Goal: Information Seeking & Learning: Learn about a topic

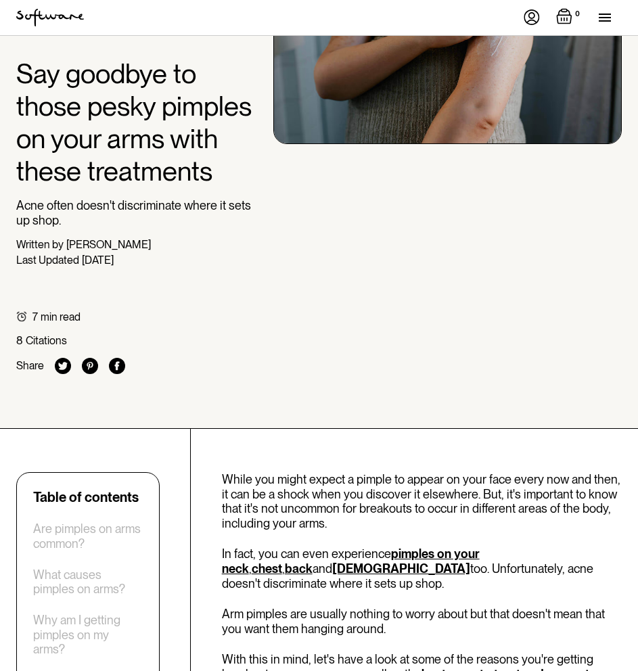
scroll to position [338, 0]
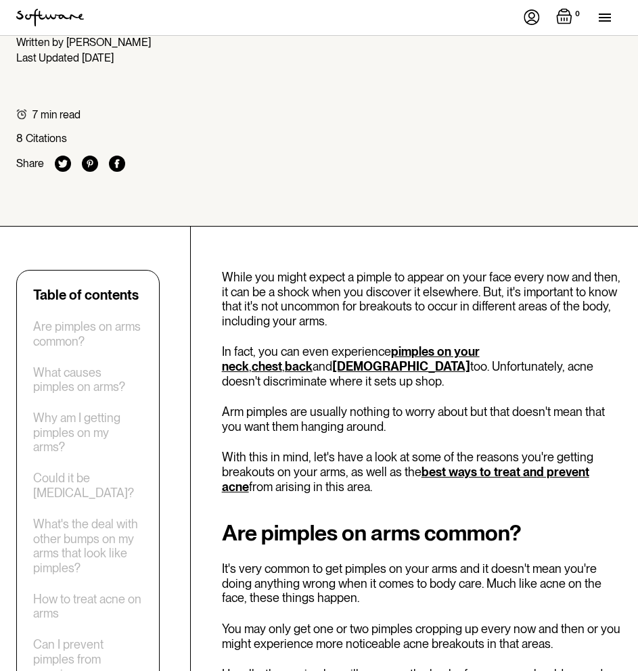
click at [282, 359] on link "chest" at bounding box center [267, 366] width 30 height 14
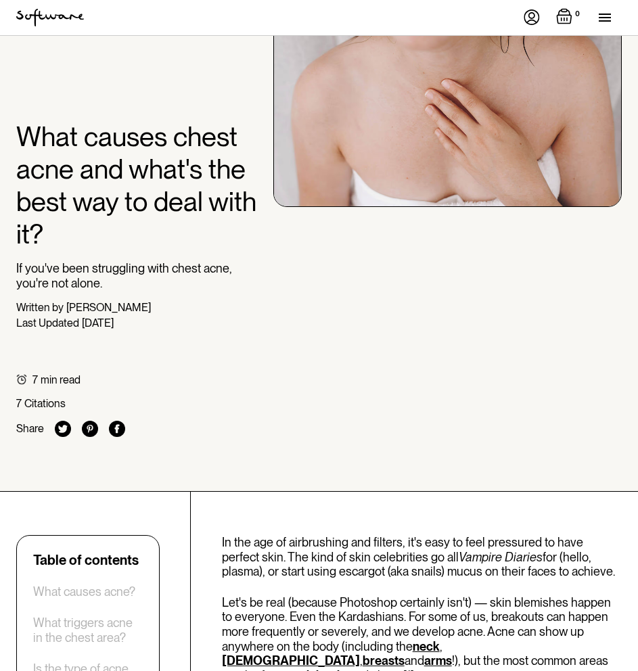
scroll to position [338, 0]
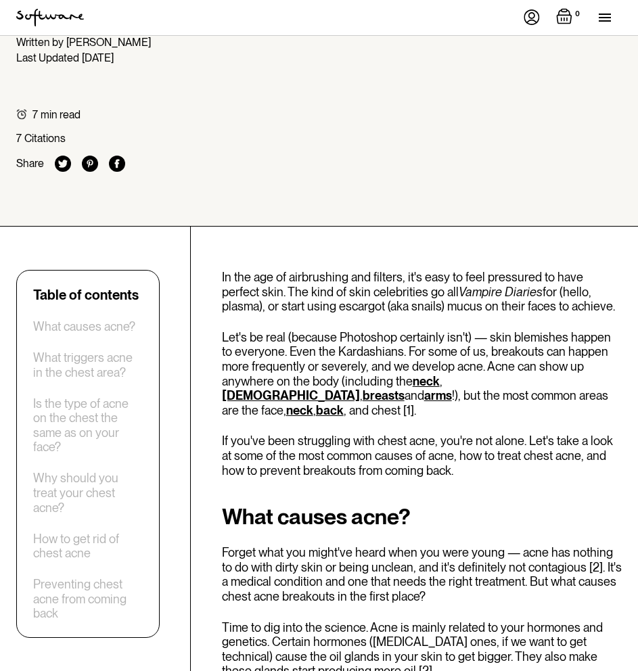
click at [405, 388] on link "breasts" at bounding box center [384, 395] width 42 height 14
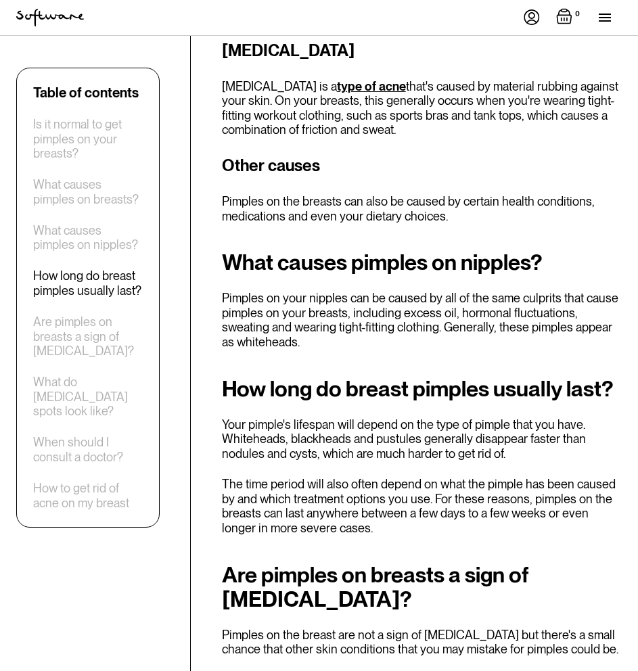
scroll to position [1759, 0]
